Goal: Task Accomplishment & Management: Manage account settings

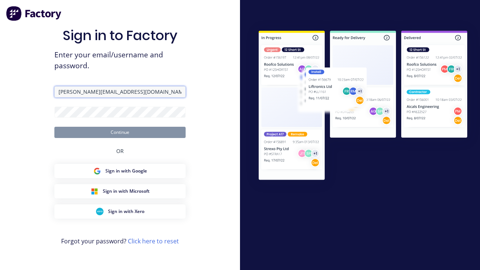
type input "[PERSON_NAME][EMAIL_ADDRESS][DOMAIN_NAME]"
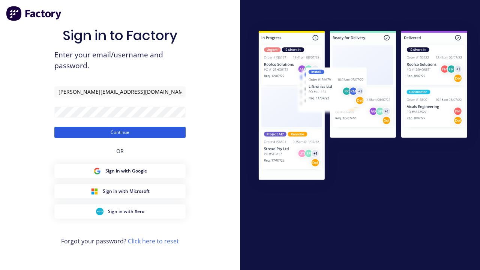
click at [120, 132] on button "Continue" at bounding box center [119, 132] width 131 height 11
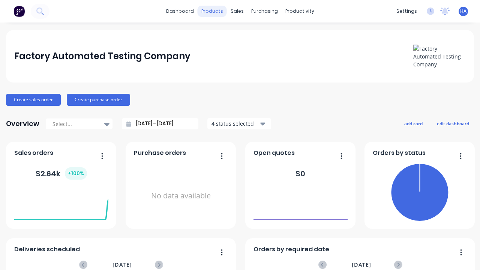
click at [212, 11] on div "products" at bounding box center [212, 11] width 29 height 11
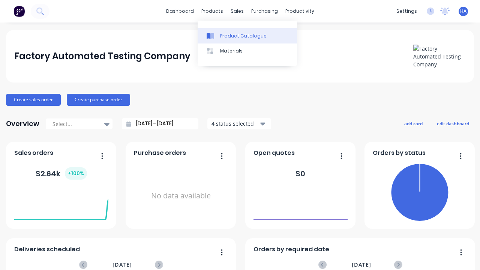
click at [247, 36] on div "Product Catalogue" at bounding box center [243, 36] width 47 height 7
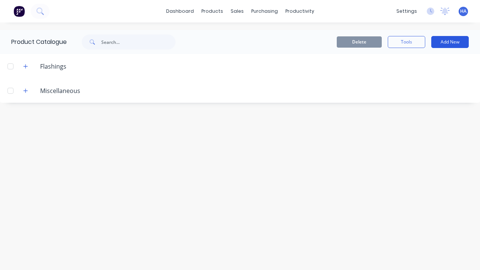
click at [450, 42] on button "Add New" at bounding box center [450, 42] width 38 height 12
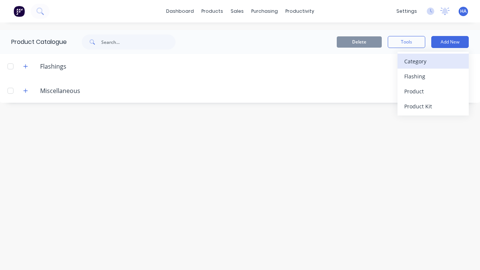
click at [433, 61] on div "Category" at bounding box center [433, 61] width 58 height 11
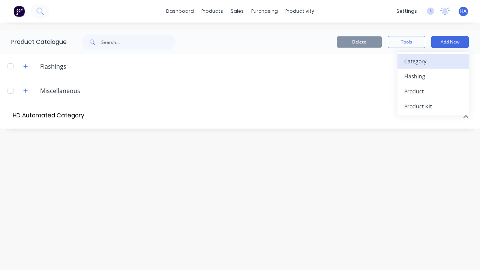
type input "HD Automated Category"
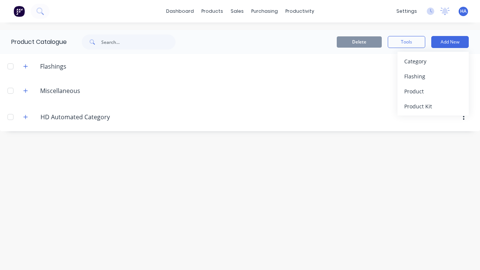
click at [11, 117] on div at bounding box center [10, 117] width 15 height 15
click at [359, 42] on button "Delete" at bounding box center [359, 41] width 45 height 11
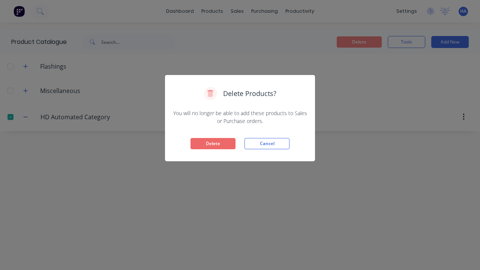
click at [213, 144] on button "Delete" at bounding box center [213, 143] width 45 height 11
